Goal: Task Accomplishment & Management: Book appointment/travel/reservation

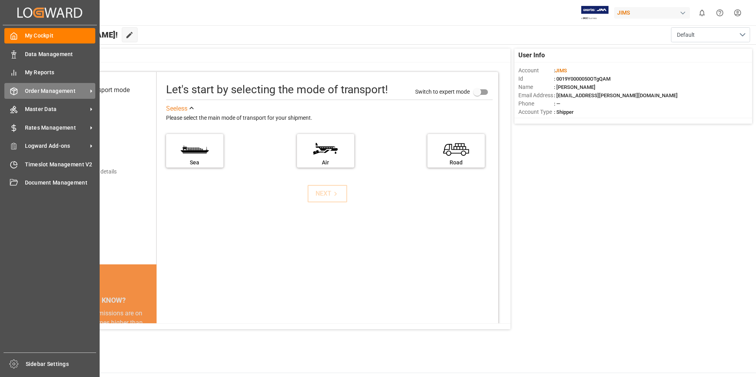
click at [77, 91] on span "Order Management" at bounding box center [56, 91] width 62 height 8
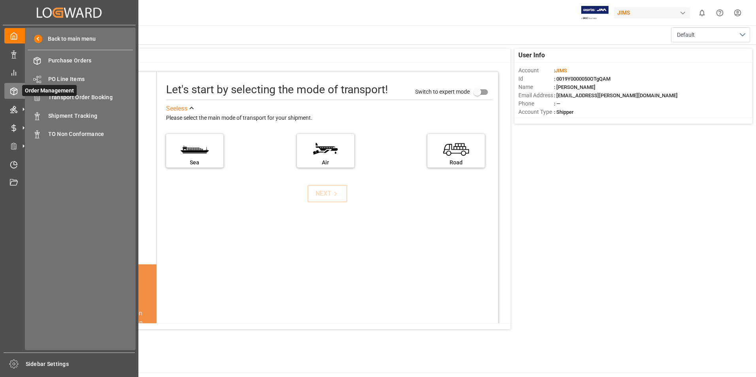
click at [18, 91] on icon at bounding box center [23, 91] width 17 height 17
click at [50, 112] on span "Shipment Tracking" at bounding box center [90, 116] width 85 height 8
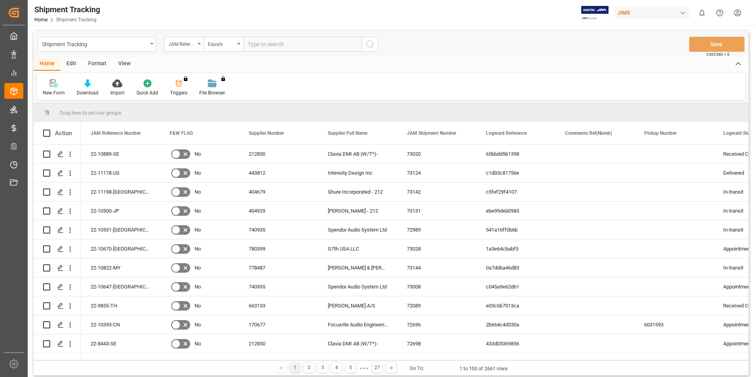
click at [263, 47] on input "text" at bounding box center [302, 44] width 119 height 15
type input "22-8443-SE"
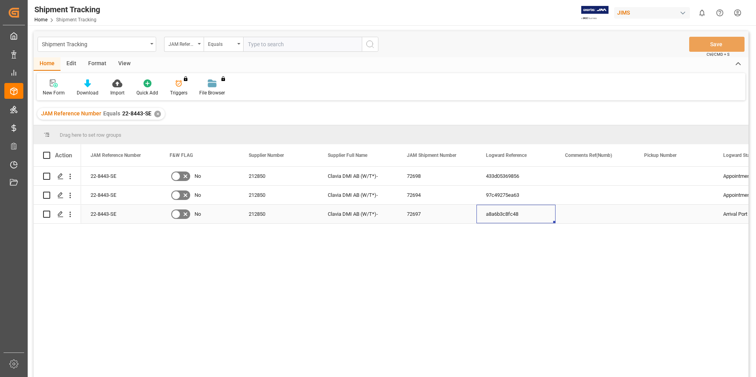
click at [503, 216] on div "a8a6b3c8fc48" at bounding box center [515, 214] width 79 height 19
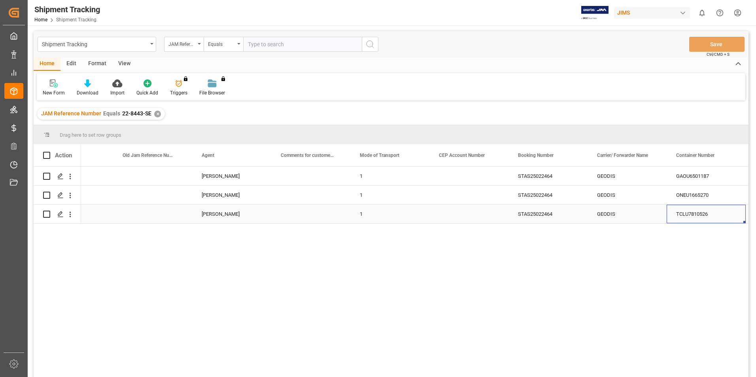
scroll to position [0, 838]
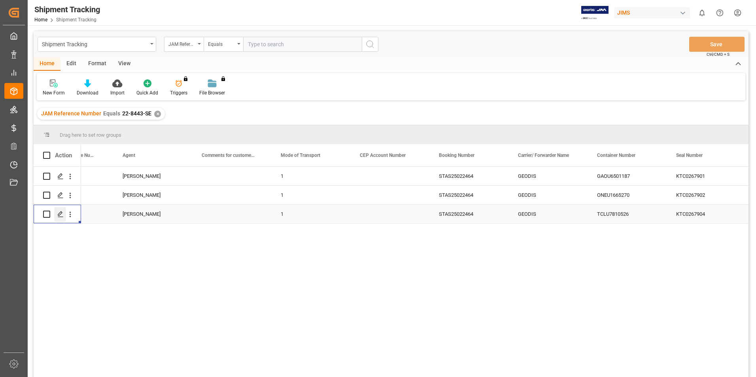
click at [62, 216] on icon "Press SPACE to select this row." at bounding box center [60, 214] width 6 height 6
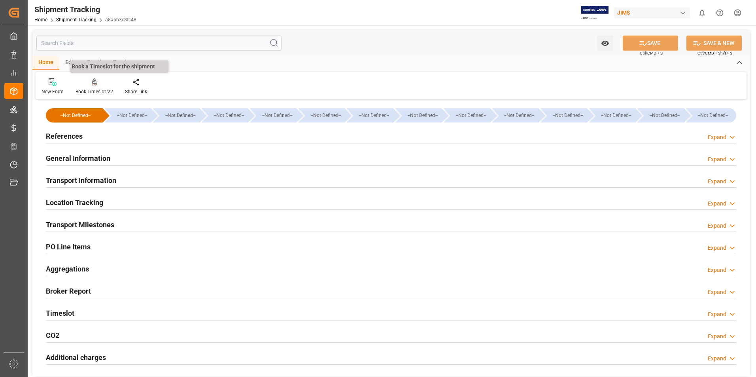
click at [97, 84] on div at bounding box center [95, 82] width 38 height 8
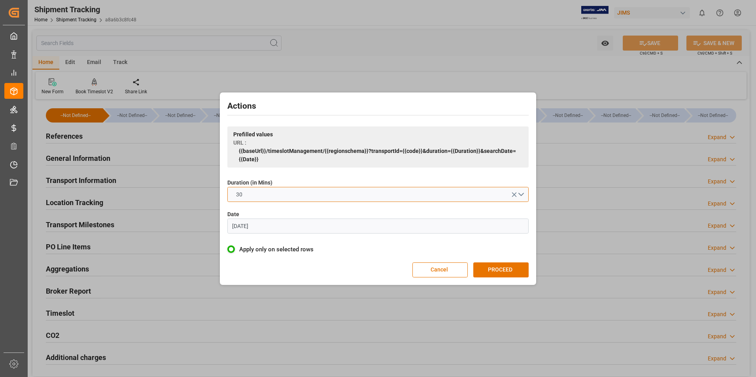
click at [260, 187] on button "30" at bounding box center [377, 194] width 301 height 15
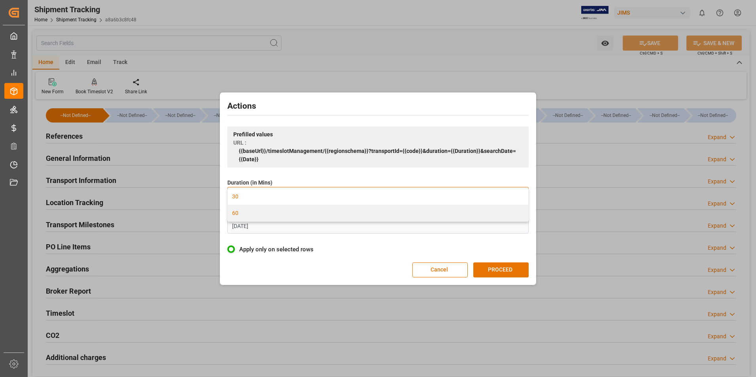
click at [265, 212] on div "60" at bounding box center [378, 213] width 300 height 17
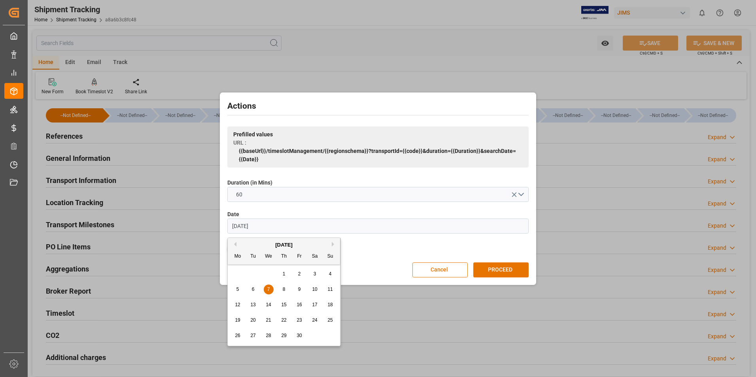
drag, startPoint x: 259, startPoint y: 225, endPoint x: 204, endPoint y: 225, distance: 54.6
click at [205, 225] on div "Actions Prefilled values URL : {{baseUrl}}/timeslotManagement/{{regionschema}}?…" at bounding box center [378, 188] width 756 height 377
click at [274, 323] on div "22 23 24 25 26 27 28" at bounding box center [284, 320] width 108 height 15
click at [273, 321] on div "24" at bounding box center [269, 320] width 10 height 9
type input "[DATE]"
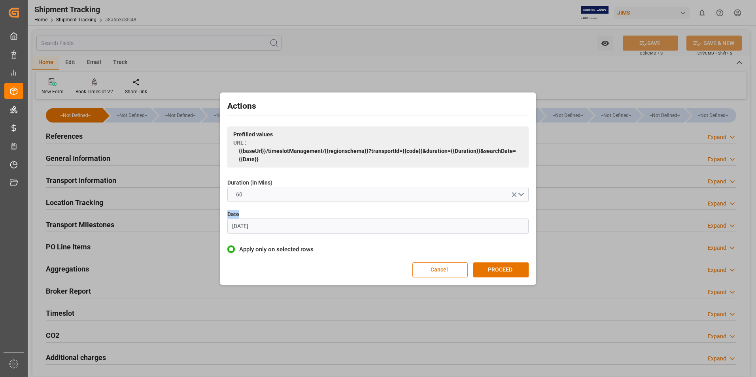
click at [273, 321] on div "Actions Prefilled values URL : {{baseUrl}}/timeslotManagement/{{regionschema}}?…" at bounding box center [378, 188] width 756 height 377
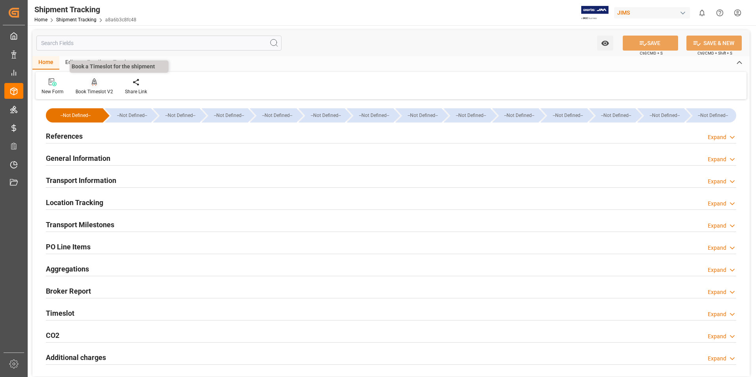
click at [94, 86] on icon at bounding box center [95, 82] width 6 height 8
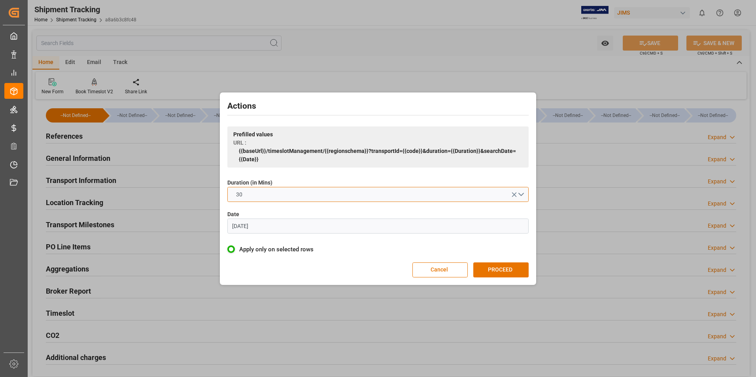
click at [261, 196] on button "30" at bounding box center [377, 194] width 301 height 15
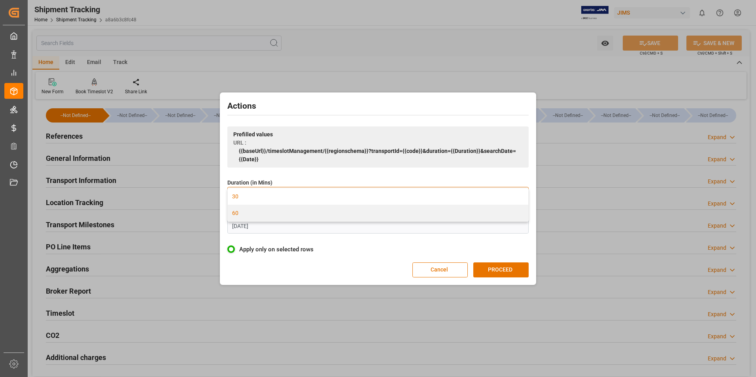
click at [265, 221] on div "60" at bounding box center [378, 213] width 300 height 17
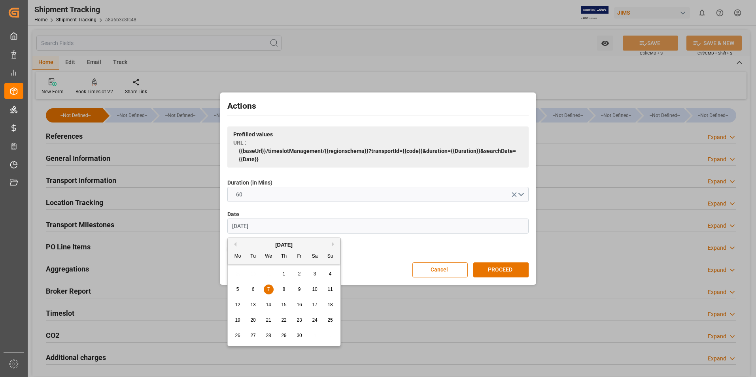
drag, startPoint x: 233, startPoint y: 225, endPoint x: 221, endPoint y: 225, distance: 12.3
click at [221, 225] on div "Actions Prefilled values URL : {{baseUrl}}/timeslotManagement/{{regionschema}}?…" at bounding box center [378, 189] width 316 height 193
click at [273, 319] on div "24" at bounding box center [269, 320] width 10 height 9
type input "[DATE]"
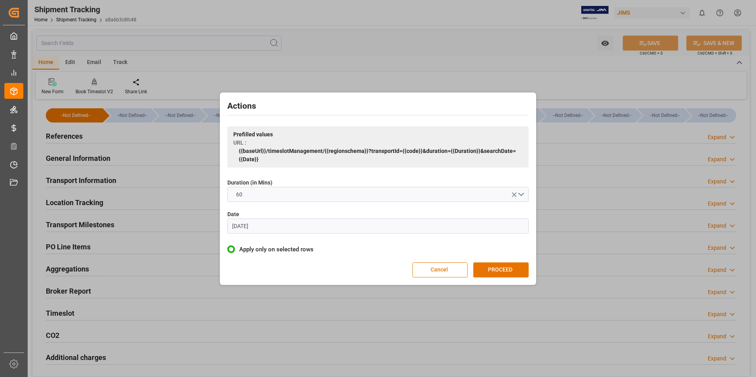
click at [503, 271] on button "PROCEED" at bounding box center [500, 270] width 55 height 15
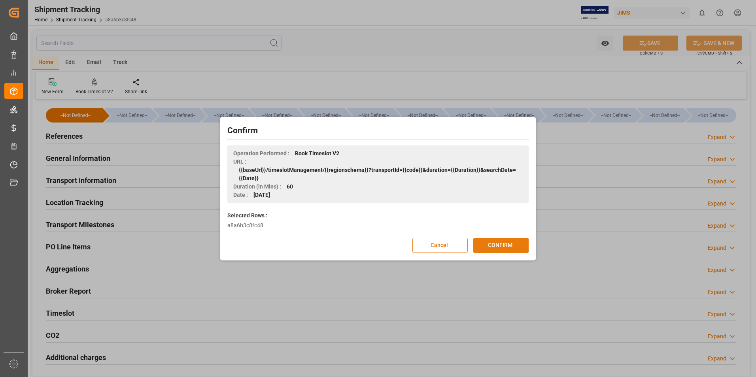
click at [487, 241] on button "CONFIRM" at bounding box center [500, 245] width 55 height 15
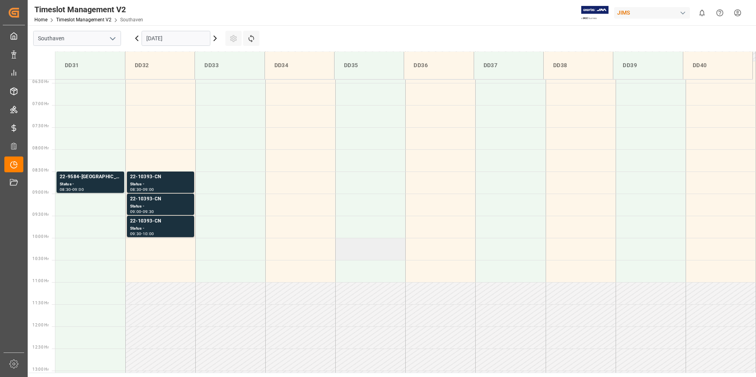
scroll to position [249, 0]
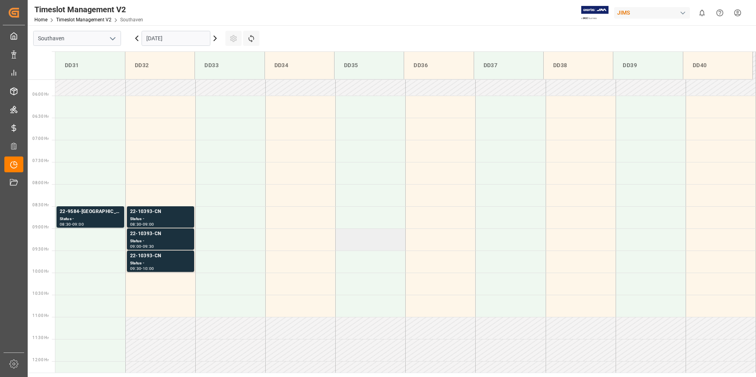
click at [367, 244] on td at bounding box center [371, 240] width 70 height 22
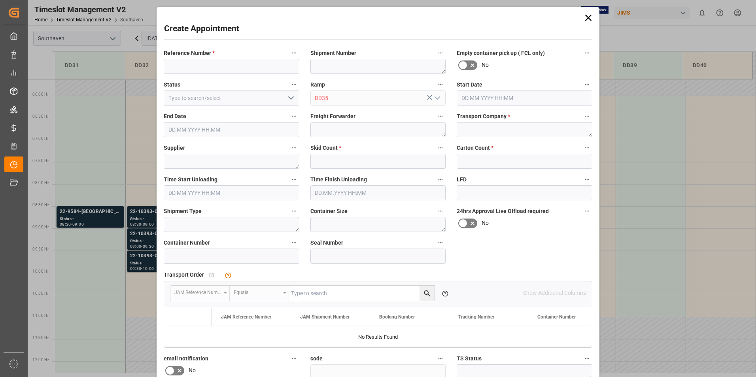
type input "24.09.2025 09:00"
type input "24.09.2025 09:30"
click at [255, 259] on input at bounding box center [232, 256] width 136 height 15
paste input "TCLU7810526"
type input "TCLU7810526"
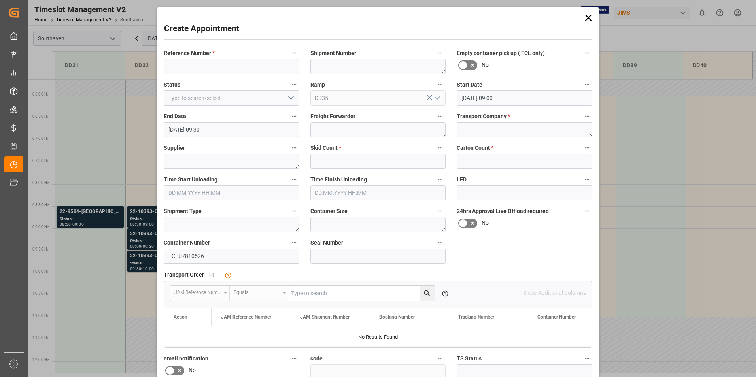
click at [469, 219] on icon at bounding box center [472, 223] width 9 height 9
click at [0, 0] on input "checkbox" at bounding box center [0, 0] width 0 height 0
click at [341, 225] on textarea at bounding box center [378, 224] width 136 height 15
type textarea "40HC"
click at [251, 231] on textarea at bounding box center [232, 224] width 136 height 15
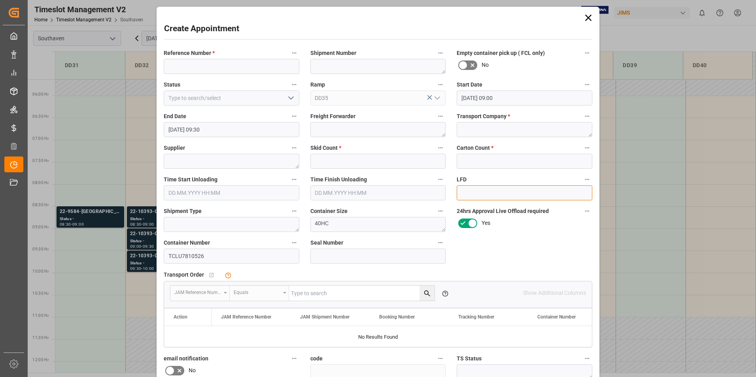
click at [488, 193] on input at bounding box center [525, 192] width 136 height 15
click at [473, 161] on input "text" at bounding box center [525, 161] width 136 height 15
type input "19"
click at [351, 165] on input "text" at bounding box center [378, 161] width 136 height 15
type input "5"
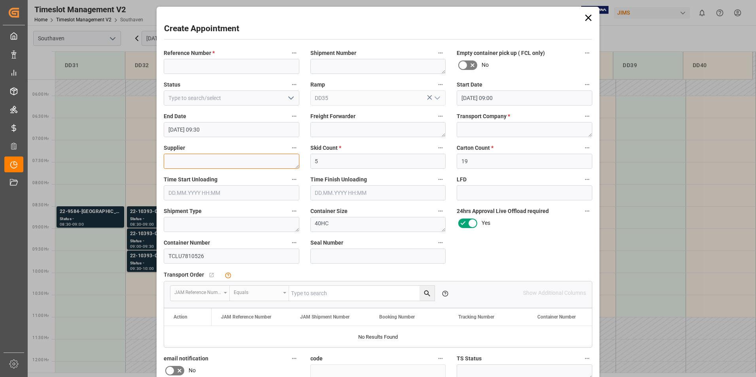
click at [222, 154] on textarea at bounding box center [232, 161] width 136 height 15
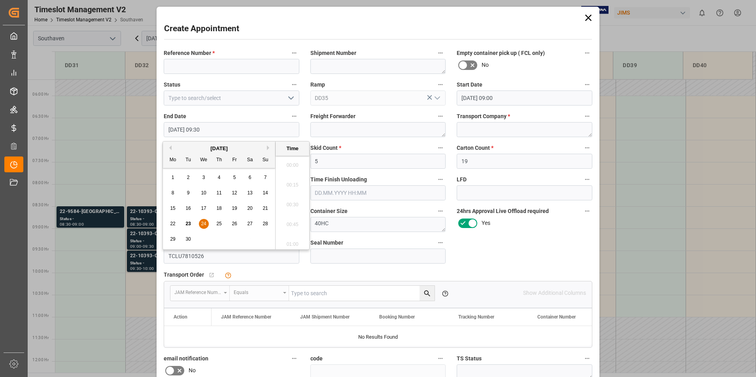
scroll to position [714, 0]
drag, startPoint x: 214, startPoint y: 130, endPoint x: 196, endPoint y: 129, distance: 18.6
click at [196, 129] on input "24.09.2025 09:30" at bounding box center [232, 129] width 136 height 15
click at [289, 242] on li "10:00" at bounding box center [293, 242] width 34 height 20
type input "24.09.2025 10:00"
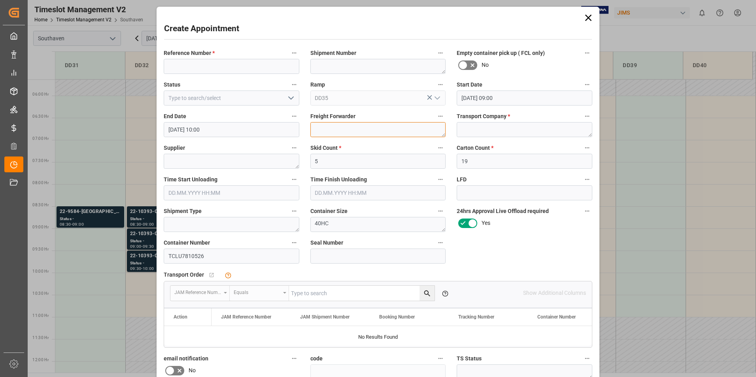
click at [342, 128] on textarea at bounding box center [378, 129] width 136 height 15
type textarea "GEODIS"
click at [466, 128] on textarea at bounding box center [525, 129] width 136 height 15
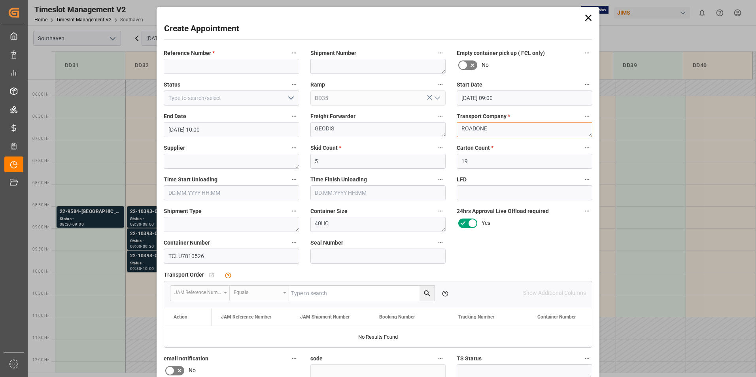
type textarea "ROADONE"
click at [240, 97] on input at bounding box center [232, 98] width 136 height 15
click at [277, 98] on input at bounding box center [232, 98] width 136 height 15
click at [289, 98] on icon "open menu" at bounding box center [290, 97] width 9 height 9
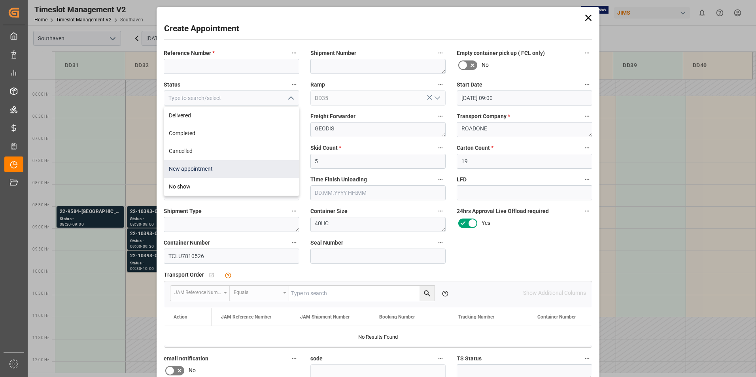
drag, startPoint x: 216, startPoint y: 166, endPoint x: 510, endPoint y: 142, distance: 295.1
click at [217, 166] on div "New appointment" at bounding box center [231, 169] width 135 height 18
type input "New appointment"
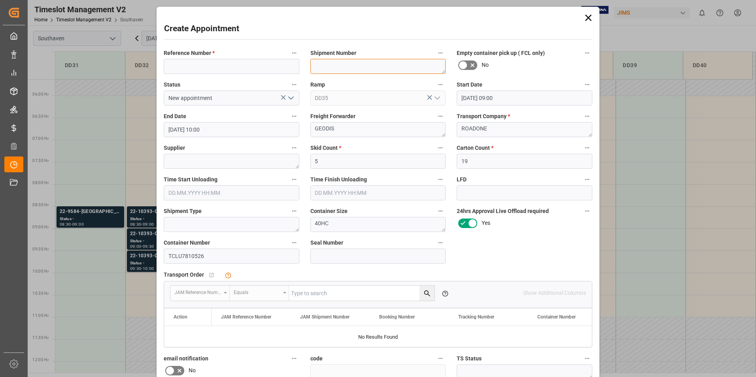
click at [351, 68] on textarea at bounding box center [378, 66] width 136 height 15
type textarea "SSTAS022464"
drag, startPoint x: 203, startPoint y: 65, endPoint x: 228, endPoint y: 67, distance: 25.0
click at [204, 66] on input at bounding box center [232, 66] width 136 height 15
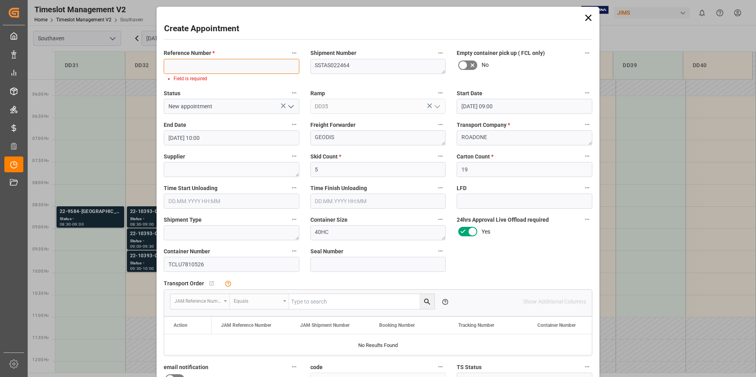
click at [224, 67] on input at bounding box center [232, 66] width 136 height 15
paste input "22-8443-SE"
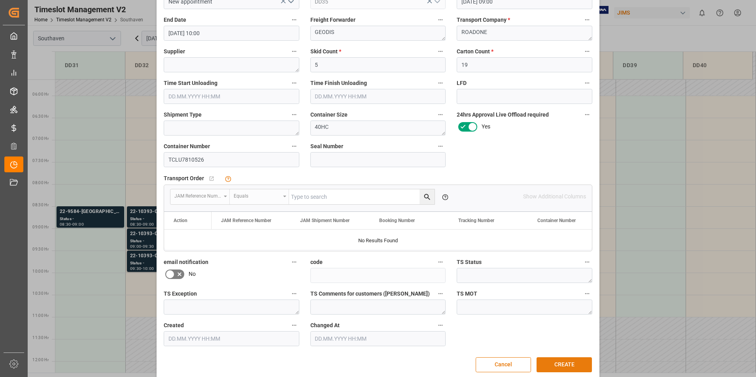
scroll to position [106, 0]
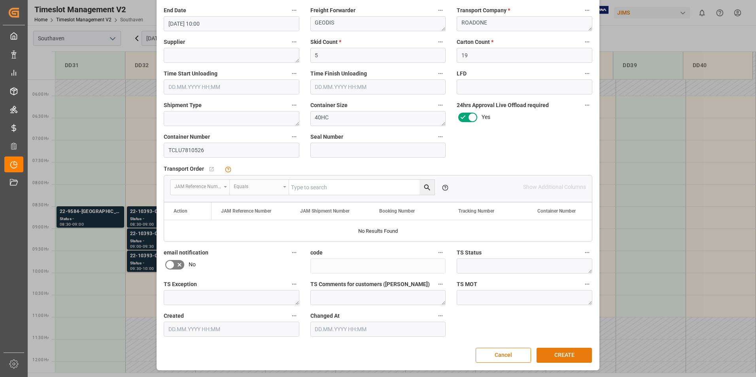
type input "22-8443-SE"
click at [550, 353] on button "CREATE" at bounding box center [563, 355] width 55 height 15
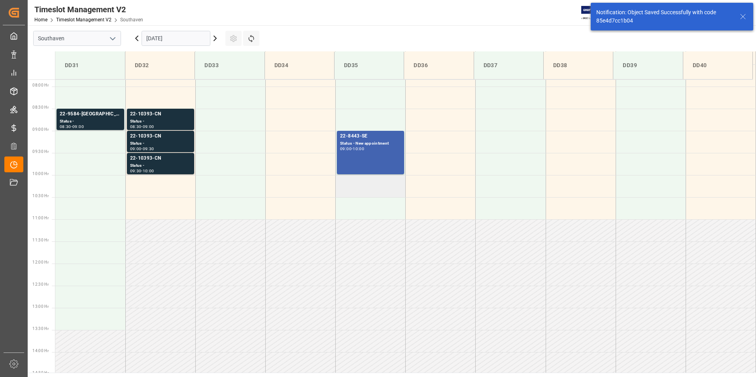
scroll to position [349, 0]
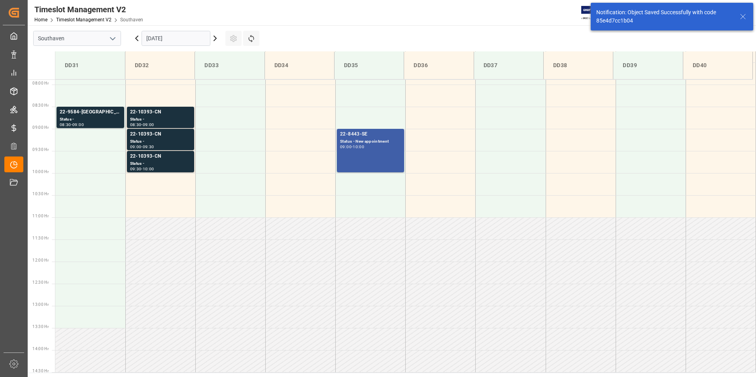
click at [381, 154] on div "22-8443-SE Status - New appointment 09:00 - 10:00" at bounding box center [370, 150] width 61 height 40
